Goal: Navigation & Orientation: Find specific page/section

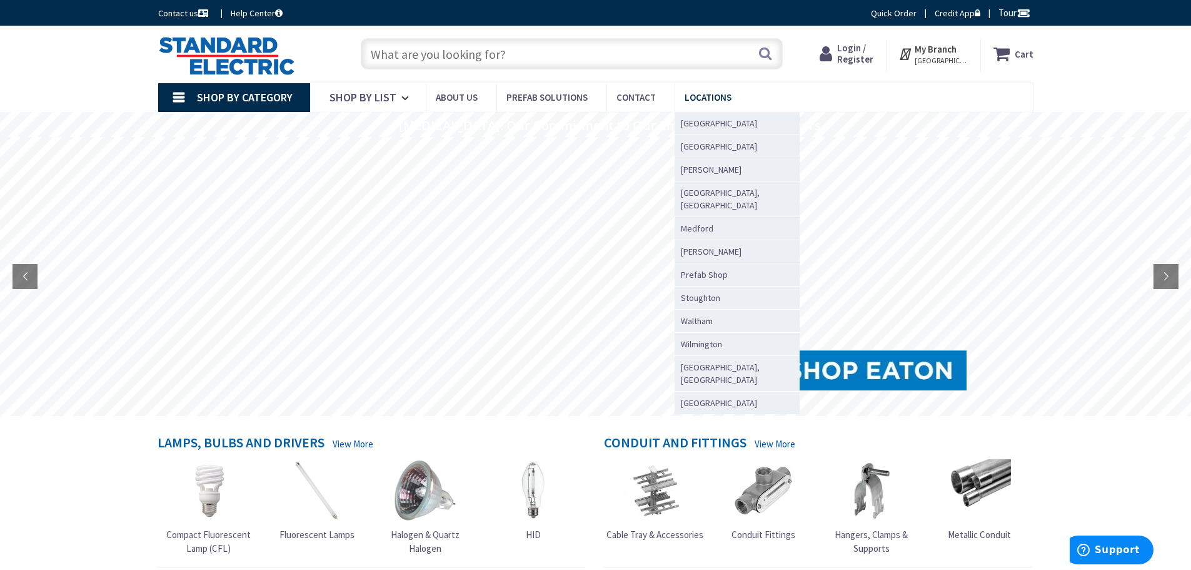
click at [693, 93] on span "Locations" at bounding box center [708, 97] width 47 height 12
drag, startPoint x: 0, startPoint y: 0, endPoint x: 704, endPoint y: 94, distance: 709.8
click at [704, 94] on span "Locations" at bounding box center [708, 97] width 47 height 12
